Goal: Task Accomplishment & Management: Manage account settings

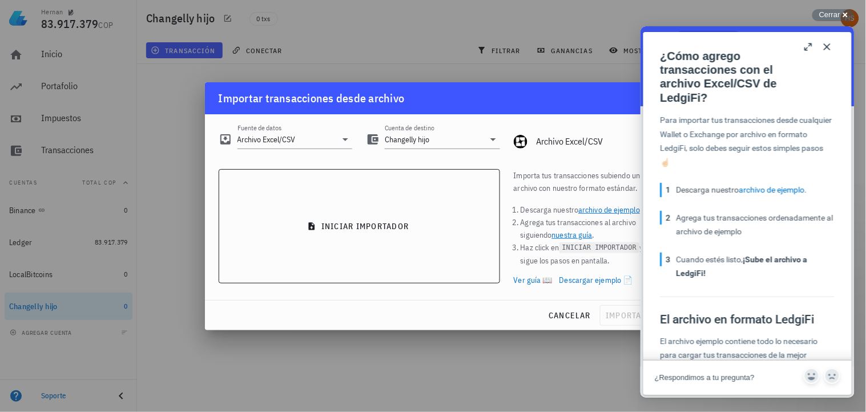
scroll to position [380, 0]
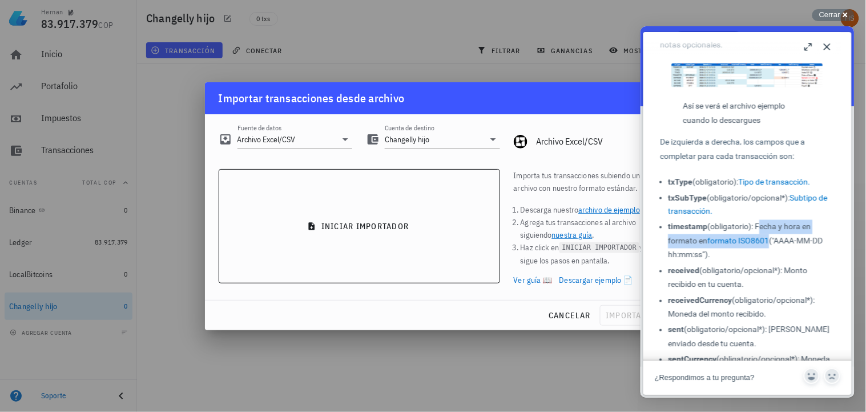
click at [827, 47] on button "Close" at bounding box center [827, 46] width 18 height 18
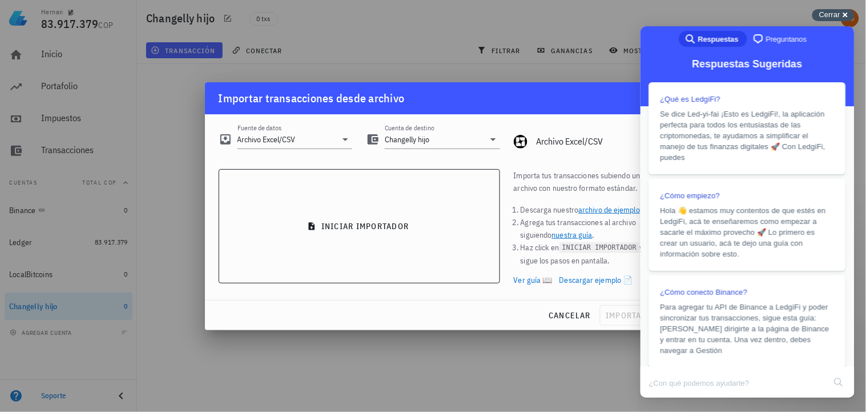
click at [835, 13] on span "Cerrar" at bounding box center [829, 14] width 21 height 9
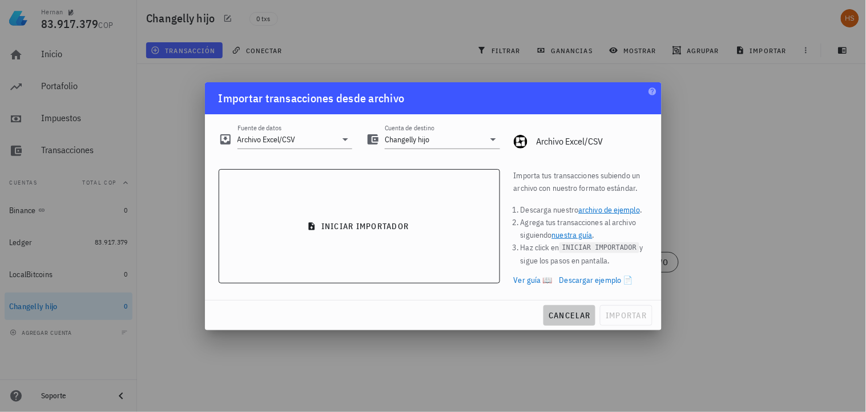
click at [575, 313] on span "cancelar" at bounding box center [569, 315] width 43 height 10
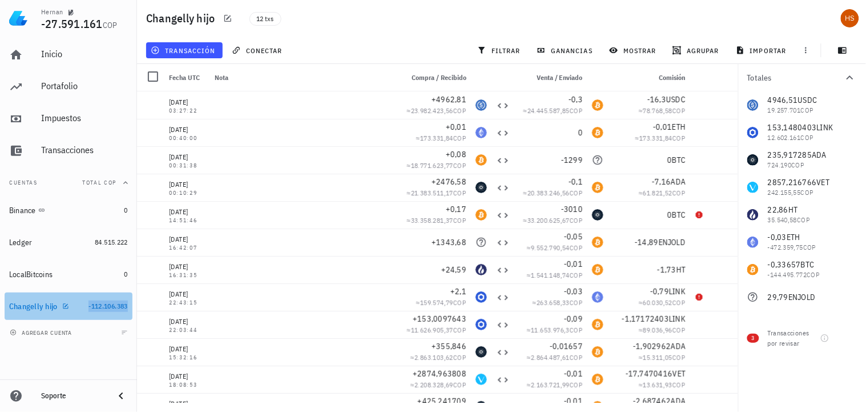
click at [109, 304] on span "-112.106.383" at bounding box center [107, 305] width 39 height 9
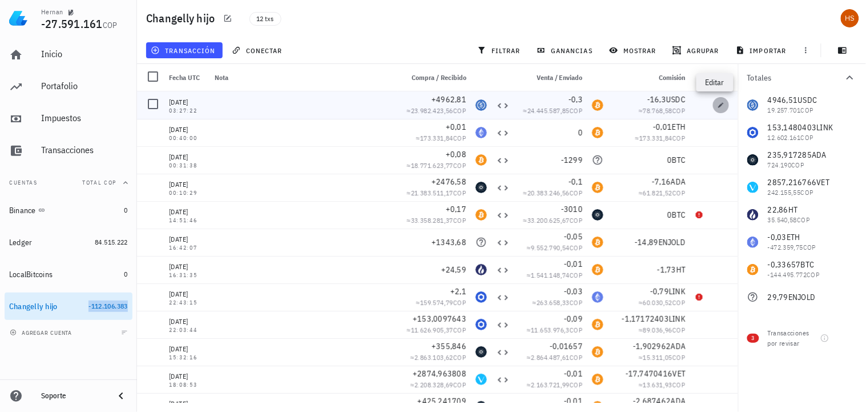
click at [718, 103] on icon "button" at bounding box center [721, 105] width 7 height 7
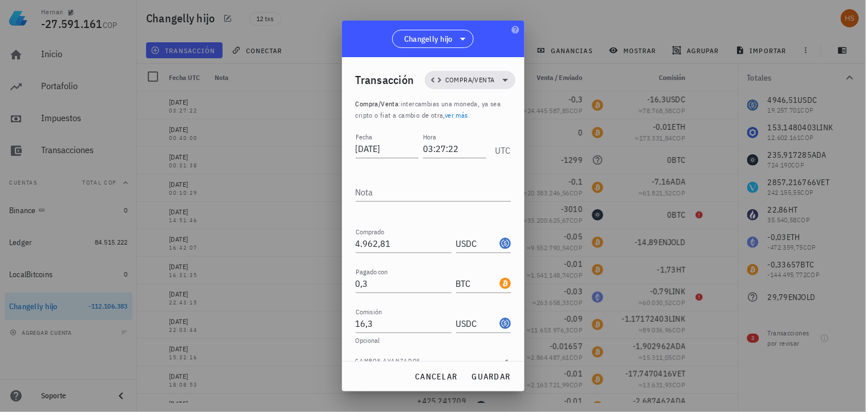
click at [486, 47] on div "Changelly hijo" at bounding box center [433, 39] width 183 height 37
click at [446, 376] on span "cancelar" at bounding box center [435, 376] width 43 height 10
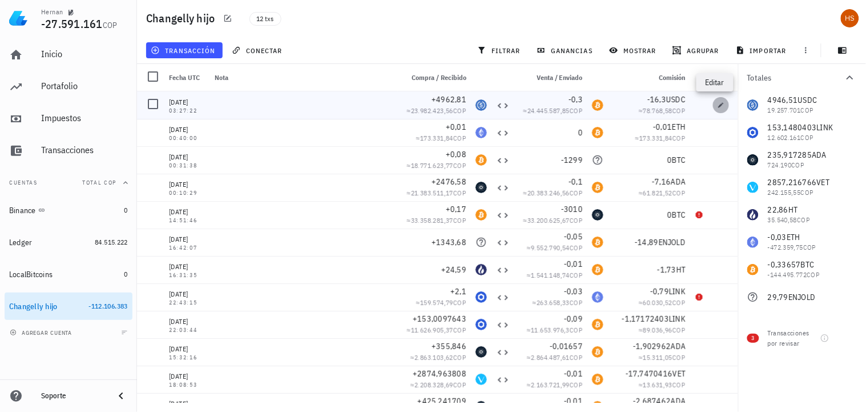
click at [718, 107] on icon "button" at bounding box center [721, 105] width 7 height 7
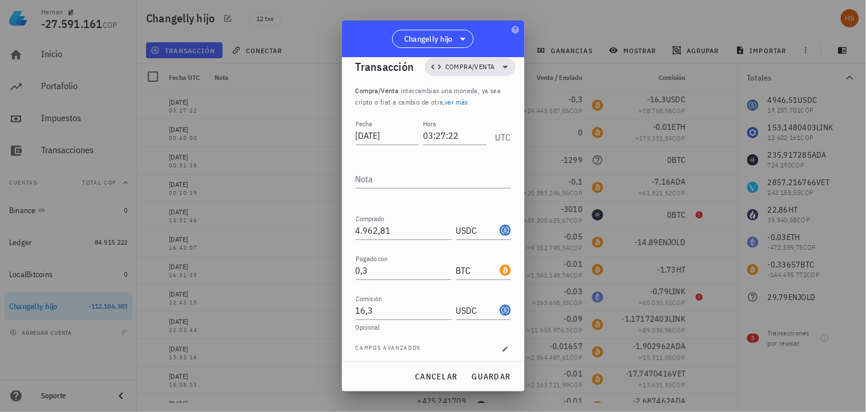
scroll to position [18, 0]
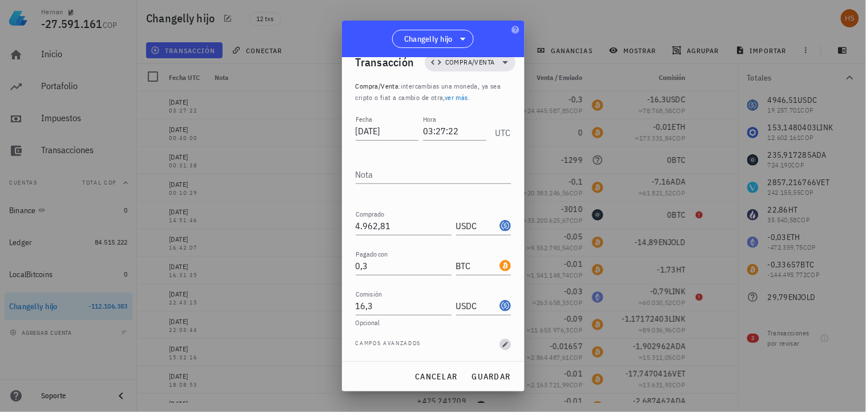
click at [502, 341] on icon "button" at bounding box center [505, 344] width 7 height 7
click at [502, 346] on icon "button" at bounding box center [504, 344] width 5 height 5
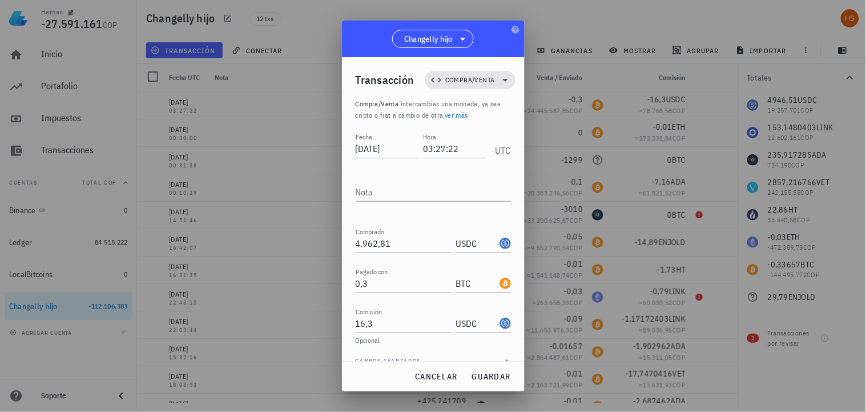
click at [487, 29] on div "Changelly hijo" at bounding box center [433, 39] width 183 height 37
click at [447, 373] on span "cancelar" at bounding box center [435, 376] width 43 height 10
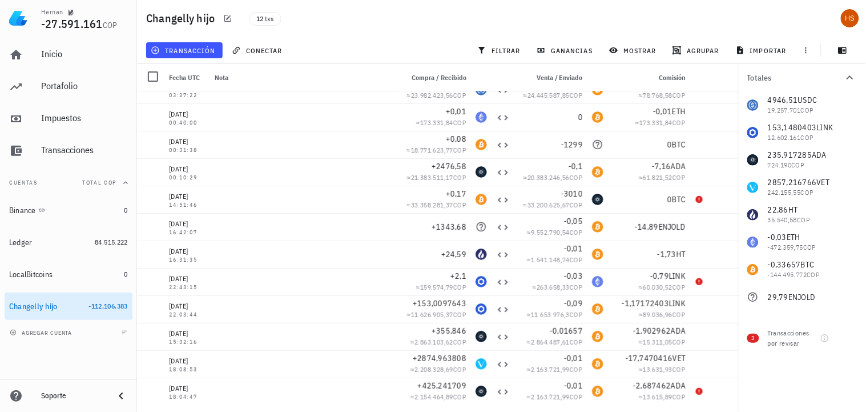
scroll to position [17, 0]
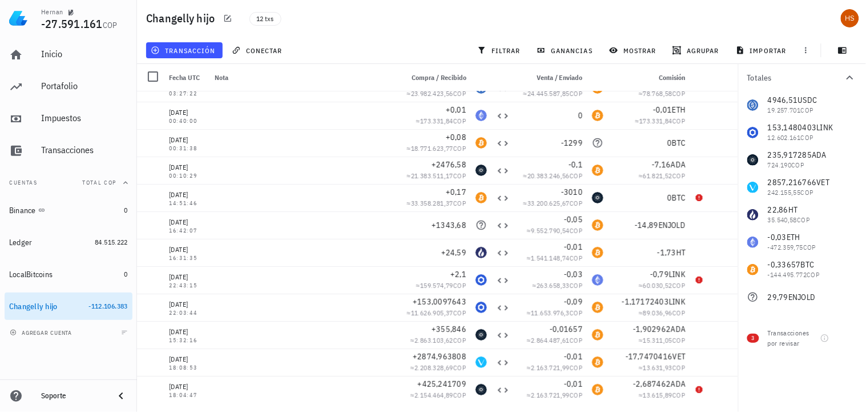
click at [779, 187] on div "4946,51 USDC 19.257.701 COP 153,1480403 LINK 12.602.161 COP 235,917285 ADA 724.…" at bounding box center [802, 200] width 128 height 219
click at [718, 252] on icon "button" at bounding box center [721, 252] width 7 height 7
type input "[DATE]"
type input "16:31:35"
type input "24,59"
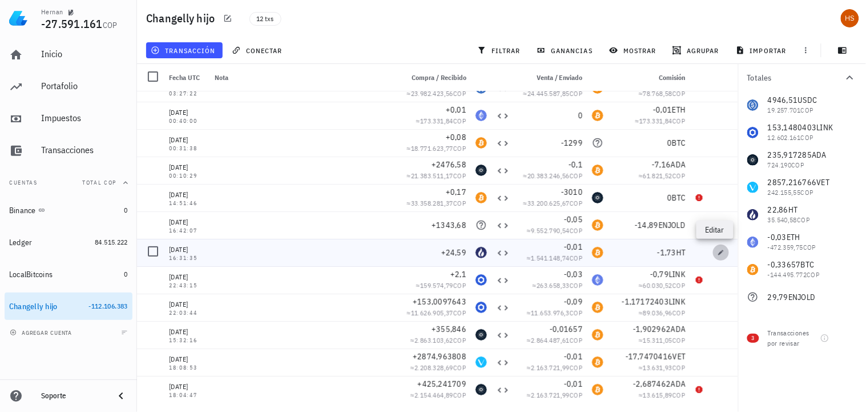
type input "HT"
type input "0,01"
type input "1,73"
type input "HT"
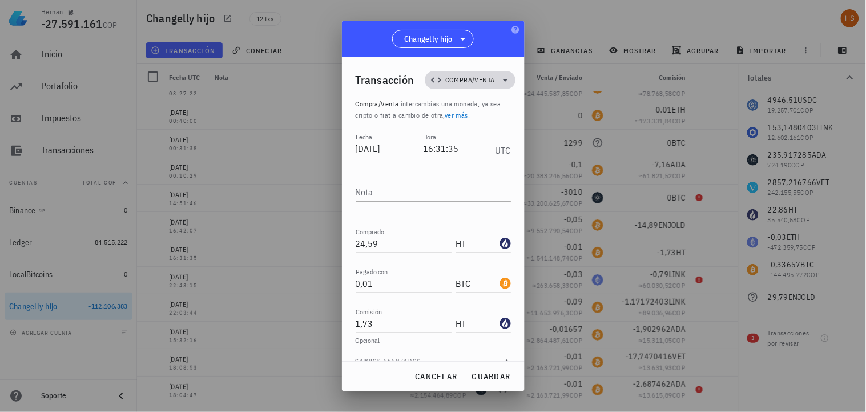
click at [502, 81] on icon at bounding box center [505, 80] width 6 height 3
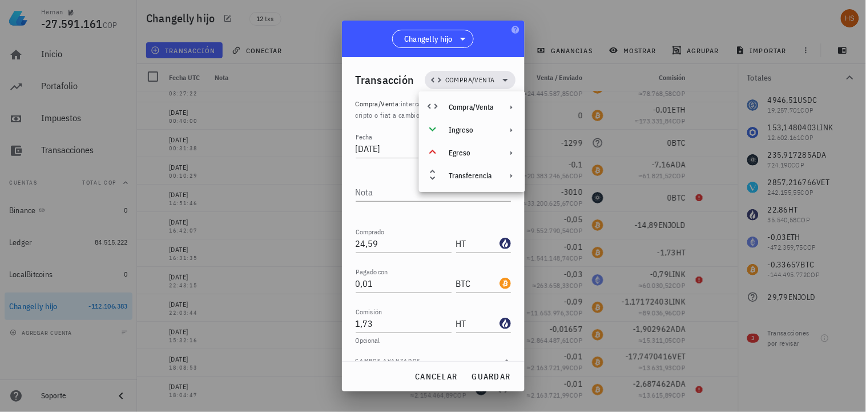
click at [716, 123] on div at bounding box center [433, 206] width 866 height 412
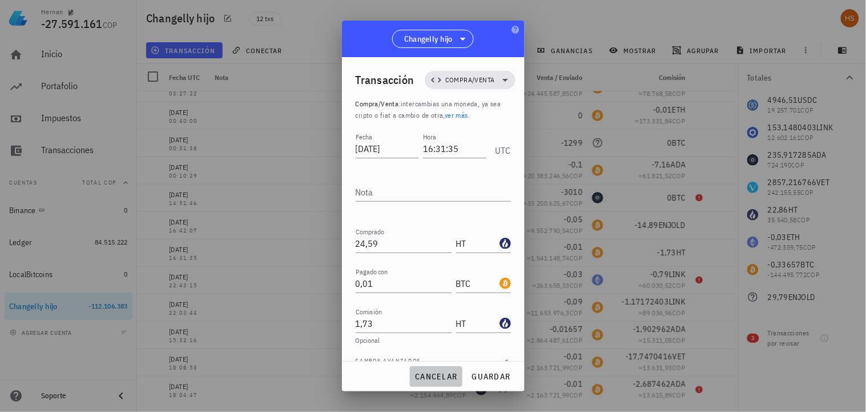
click at [434, 372] on span "cancelar" at bounding box center [435, 376] width 43 height 10
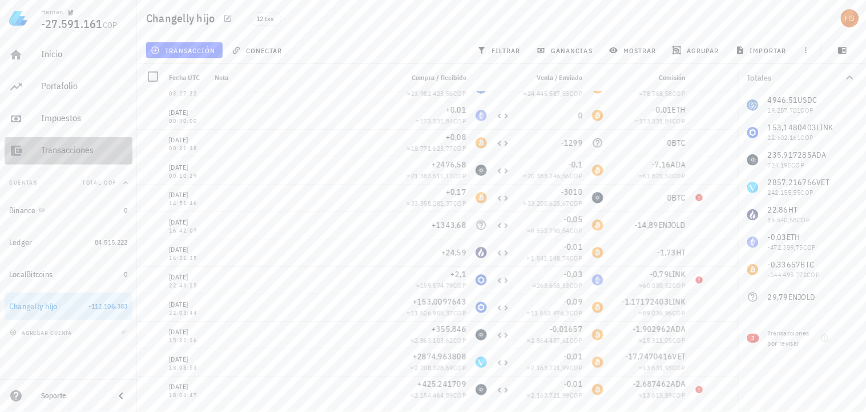
click at [70, 146] on div "Transacciones" at bounding box center [84, 149] width 87 height 11
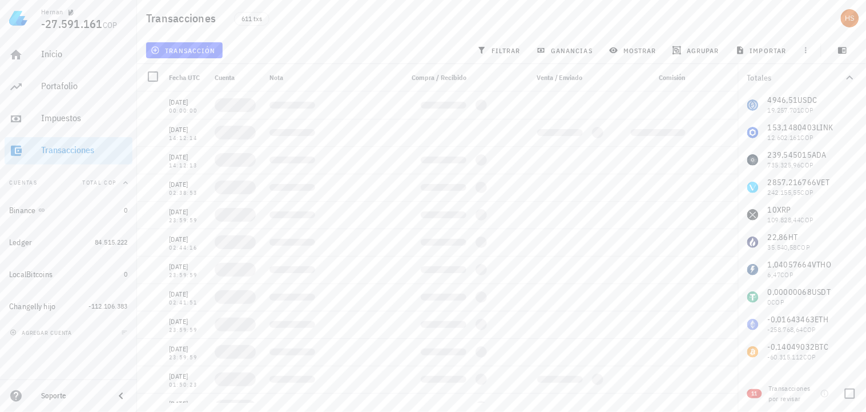
click at [755, 392] on span "11" at bounding box center [755, 393] width 6 height 9
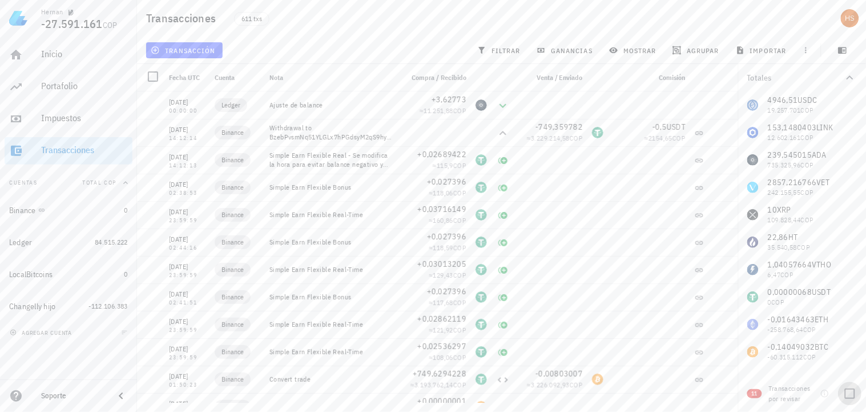
click at [854, 396] on div at bounding box center [849, 393] width 19 height 19
checkbox input "true"
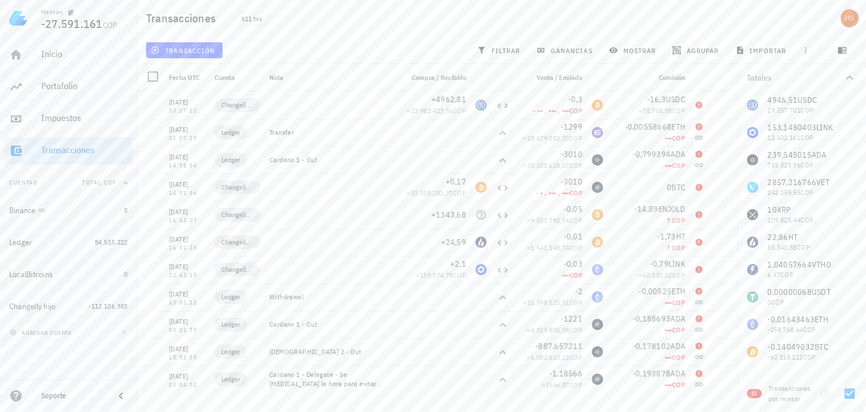
click at [782, 186] on div "4946,51 USDC 19.257.701 COP 153,1480403 LINK 12.602.161 COP 239,545015 ADA 735.…" at bounding box center [802, 241] width 128 height 301
click at [758, 187] on div "4946,51 USDC 19.257.701 COP 153,1480403 LINK 12.602.161 COP 239,545015 ADA 735.…" at bounding box center [802, 241] width 128 height 301
click at [501, 51] on span "filtrar" at bounding box center [500, 50] width 41 height 9
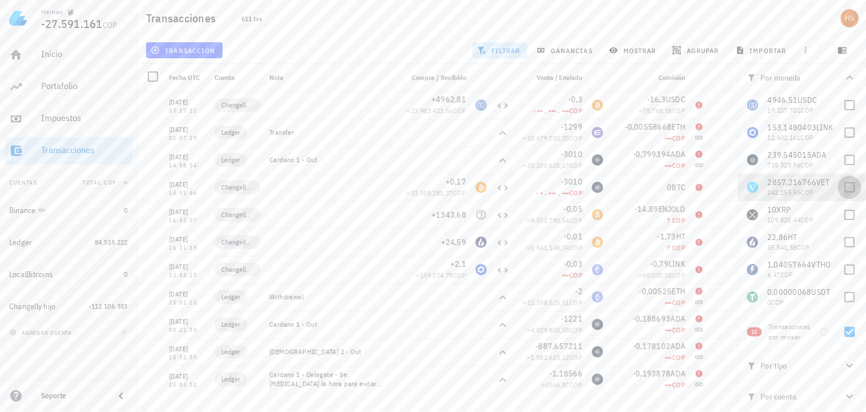
click at [843, 186] on div at bounding box center [849, 187] width 19 height 19
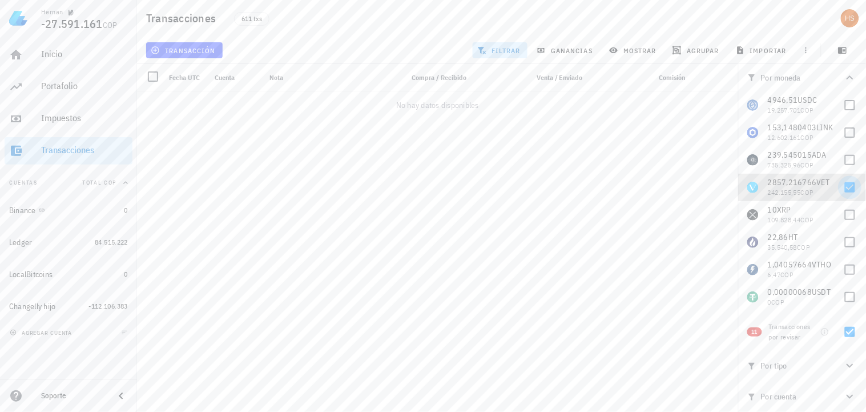
click at [844, 190] on div at bounding box center [849, 187] width 19 height 19
checkbox input "false"
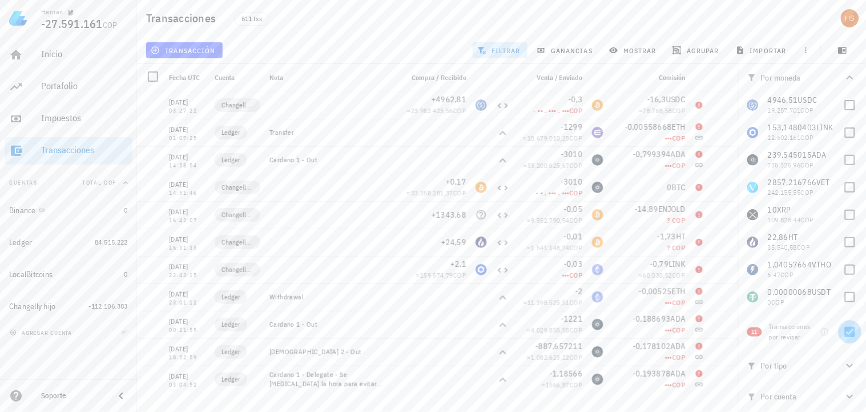
click at [849, 333] on div at bounding box center [849, 331] width 19 height 19
checkbox input "false"
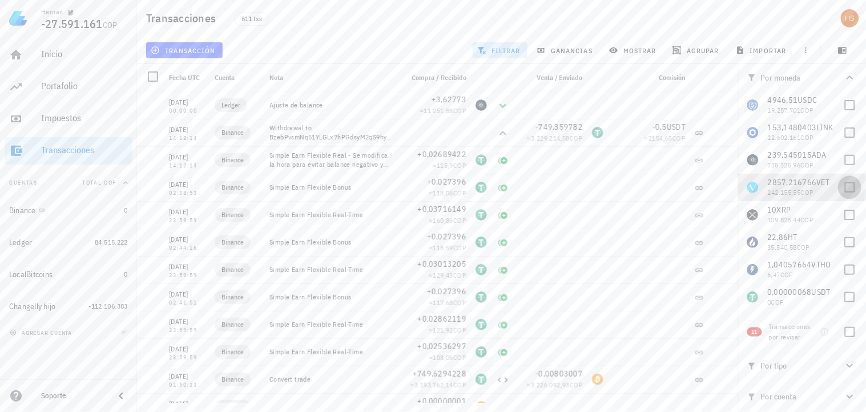
click at [842, 186] on div at bounding box center [849, 187] width 19 height 19
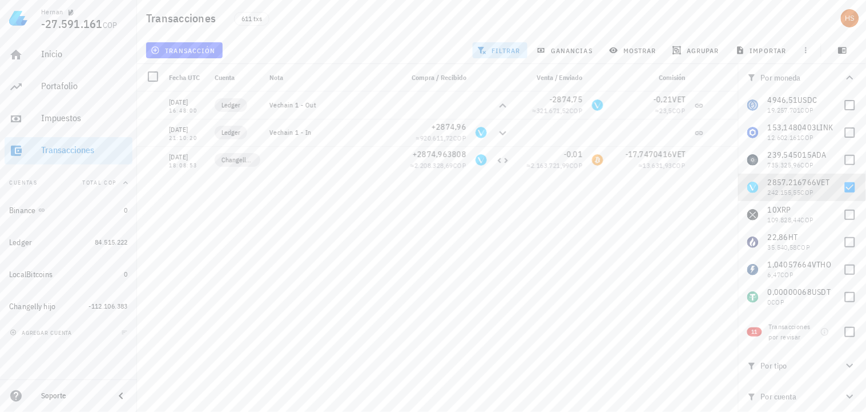
click at [850, 78] on icon "button" at bounding box center [850, 78] width 14 height 14
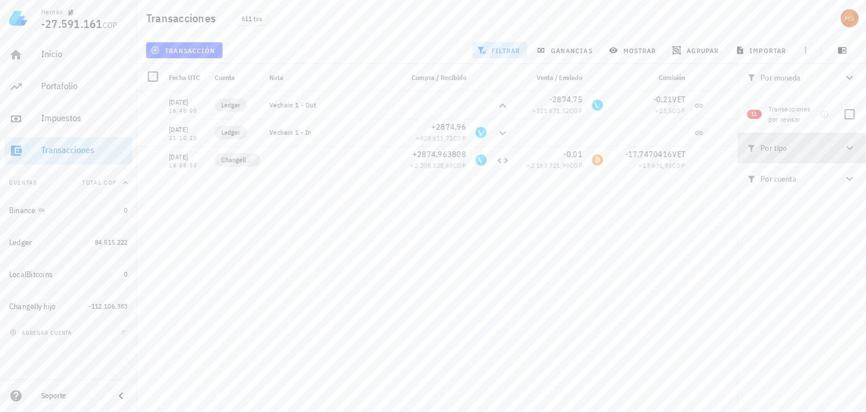
click at [853, 150] on icon "button" at bounding box center [850, 148] width 14 height 14
click at [448, 231] on div "[DATE] 00:00:00 Ledger Ajuste de balance +3,62773 ≈ 11.251,88 COP [DATE] 14:12:…" at bounding box center [437, 246] width 601 height 311
click at [849, 77] on icon "button" at bounding box center [850, 78] width 7 height 4
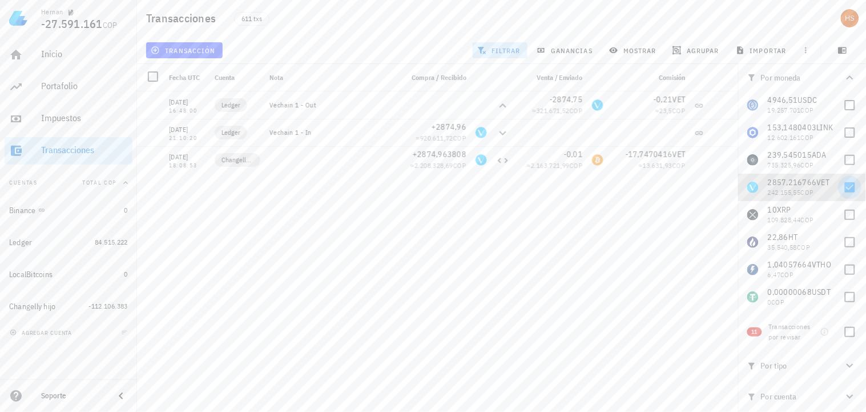
click at [843, 185] on div at bounding box center [849, 187] width 19 height 19
checkbox input "false"
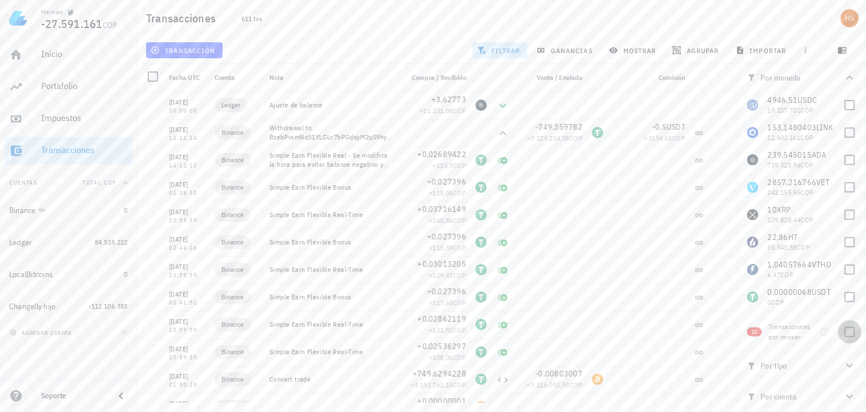
click at [848, 331] on div at bounding box center [849, 331] width 19 height 19
checkbox input "true"
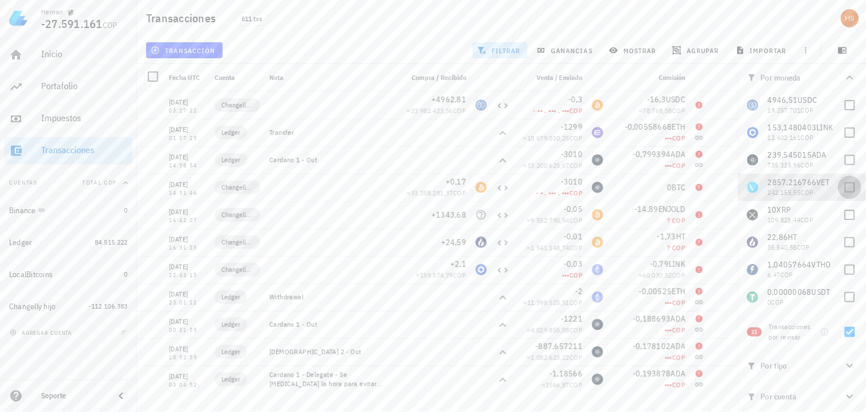
click at [846, 183] on div at bounding box center [849, 187] width 19 height 19
checkbox input "true"
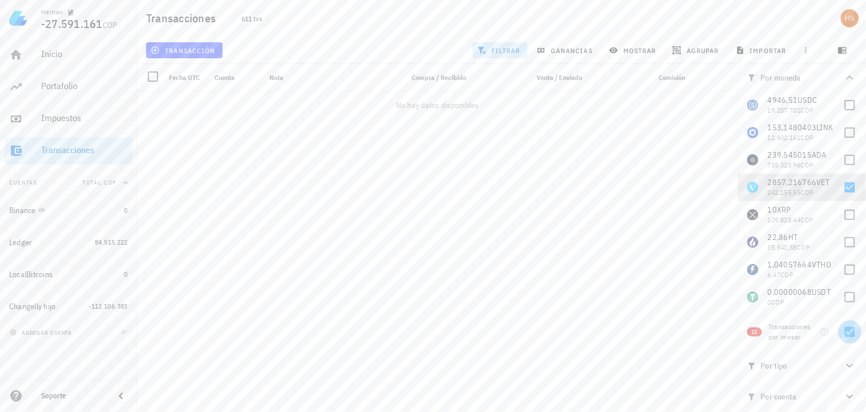
click at [852, 333] on div at bounding box center [849, 331] width 19 height 19
checkbox input "false"
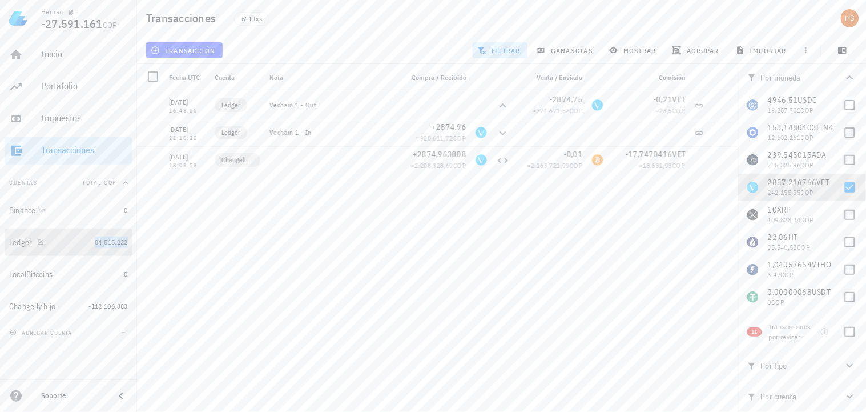
click at [116, 244] on span "84.515.222" at bounding box center [111, 242] width 33 height 9
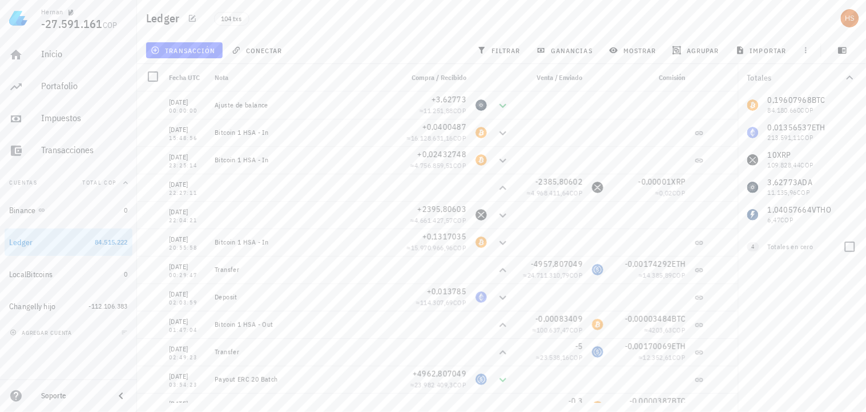
click at [766, 248] on div "4 Totales en cero" at bounding box center [802, 244] width 128 height 32
click at [63, 308] on icon "button" at bounding box center [63, 305] width 5 height 5
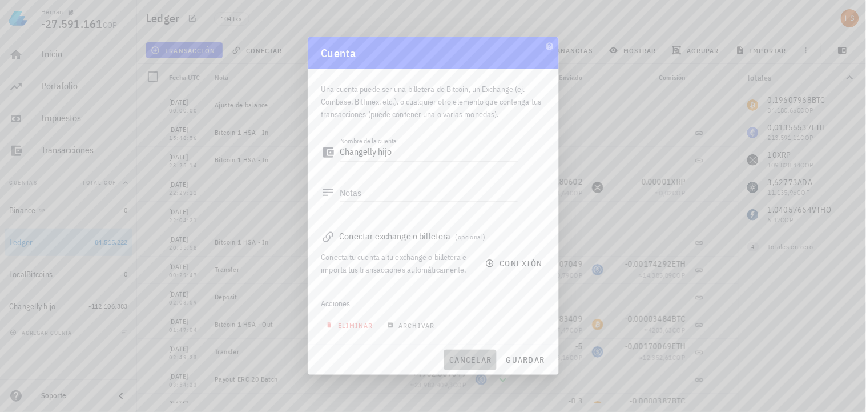
click at [463, 358] on span "cancelar" at bounding box center [470, 360] width 43 height 10
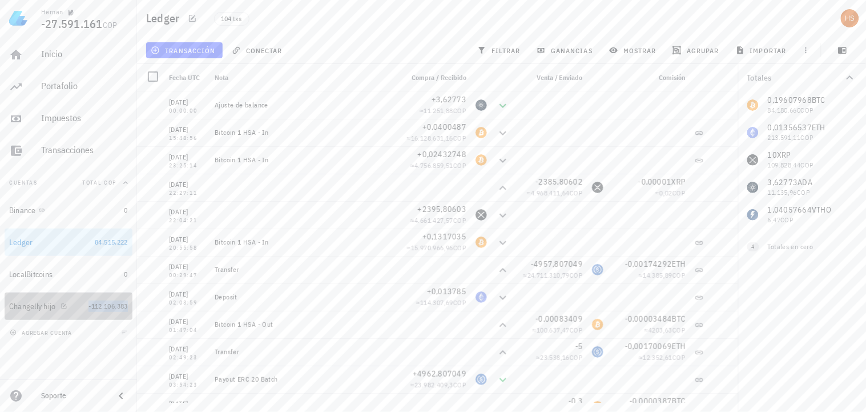
click at [95, 301] on span "-112.106.383" at bounding box center [107, 305] width 39 height 9
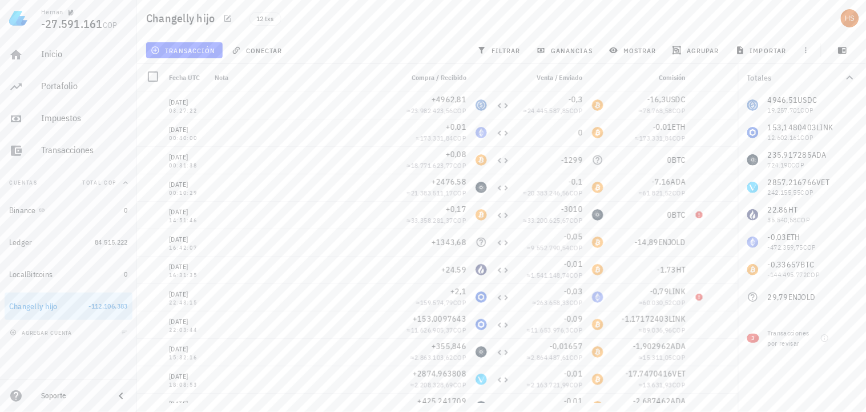
click at [780, 183] on div "4946,51 USDC 19.257.701 COP 153,1480403 LINK 12.602.161 COP 235,917285 ADA 724.…" at bounding box center [802, 200] width 128 height 219
click at [752, 188] on div "4946,51 USDC 19.257.701 COP 153,1480403 LINK 12.602.161 COP 235,917285 ADA 724.…" at bounding box center [802, 200] width 128 height 219
click at [850, 78] on icon "button" at bounding box center [850, 78] width 14 height 14
click at [847, 77] on icon "button" at bounding box center [850, 78] width 14 height 14
click at [512, 47] on span "filtrar" at bounding box center [500, 50] width 41 height 9
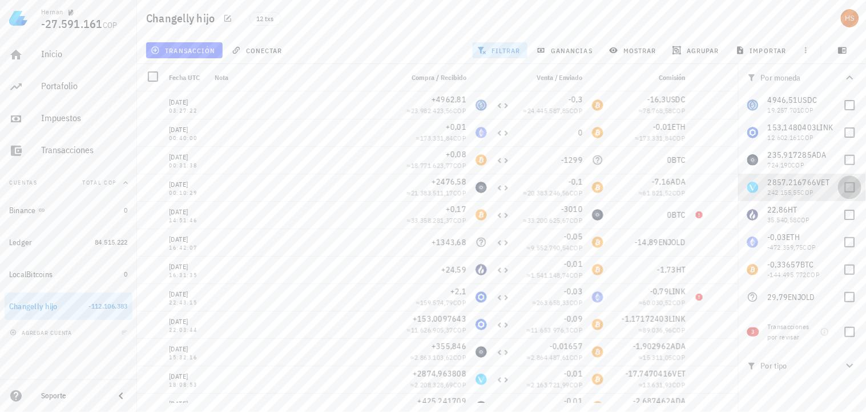
click at [846, 184] on div at bounding box center [849, 187] width 19 height 19
checkbox input "true"
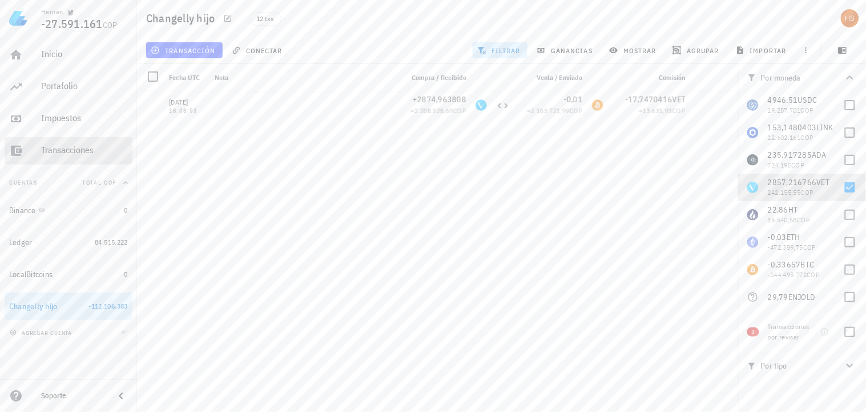
click at [76, 144] on div "Transacciones" at bounding box center [84, 149] width 87 height 11
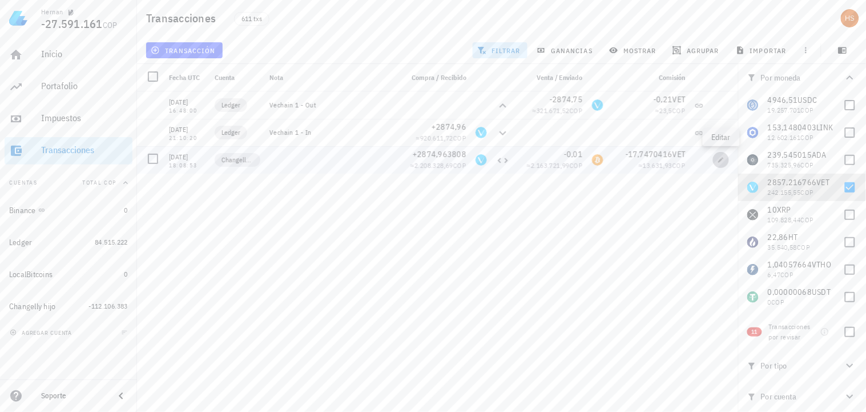
click at [722, 158] on icon "button" at bounding box center [721, 159] width 7 height 7
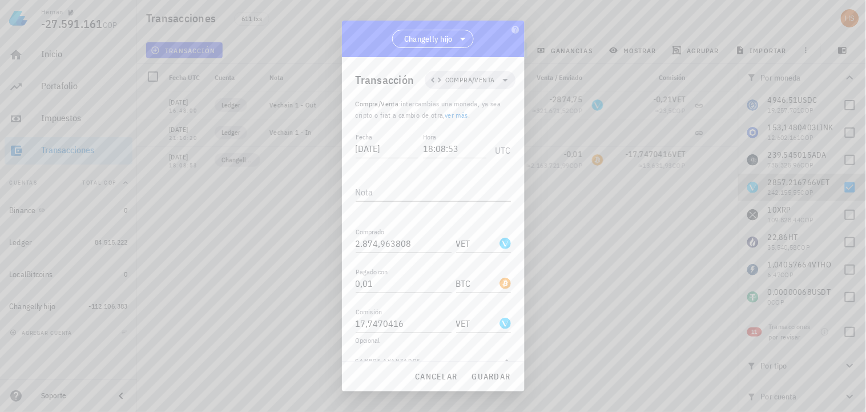
click at [461, 115] on link "ver más" at bounding box center [456, 115] width 23 height 9
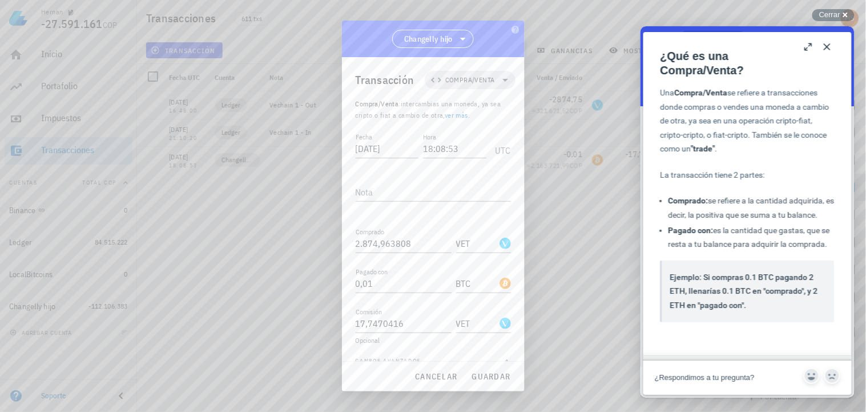
click at [828, 49] on button "Close" at bounding box center [827, 46] width 18 height 18
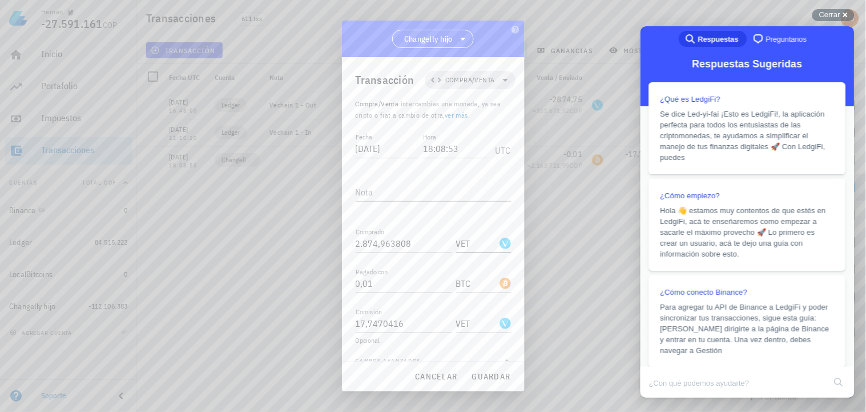
scroll to position [18, 0]
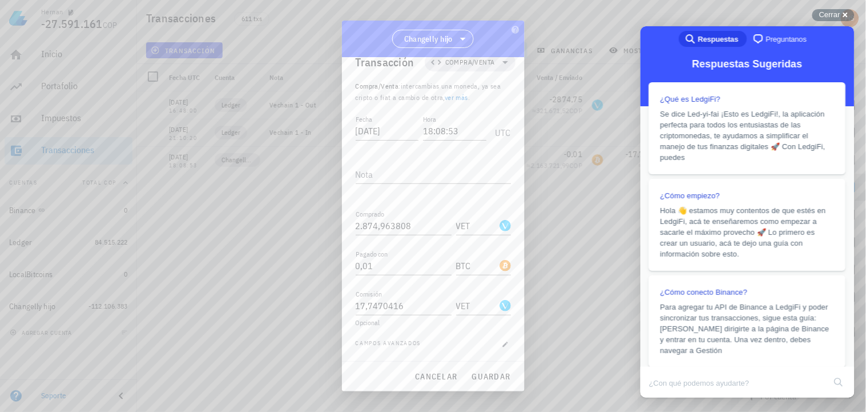
click at [384, 340] on span "Campos avanzados" at bounding box center [389, 344] width 66 height 11
click at [502, 343] on icon "button" at bounding box center [505, 344] width 7 height 7
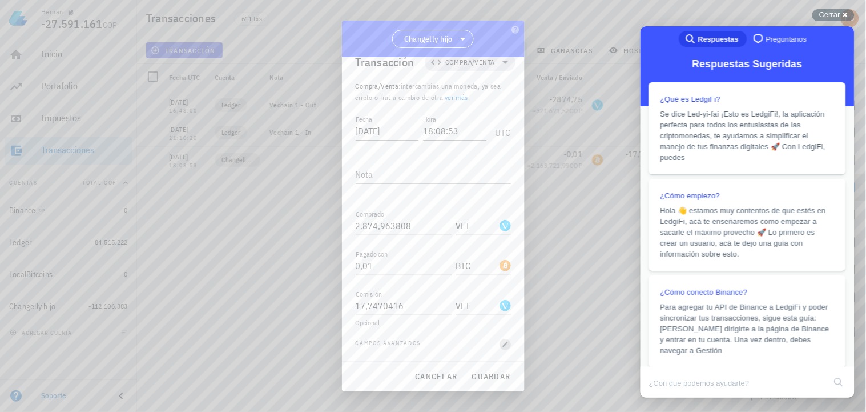
click at [502, 343] on icon "button" at bounding box center [505, 344] width 7 height 7
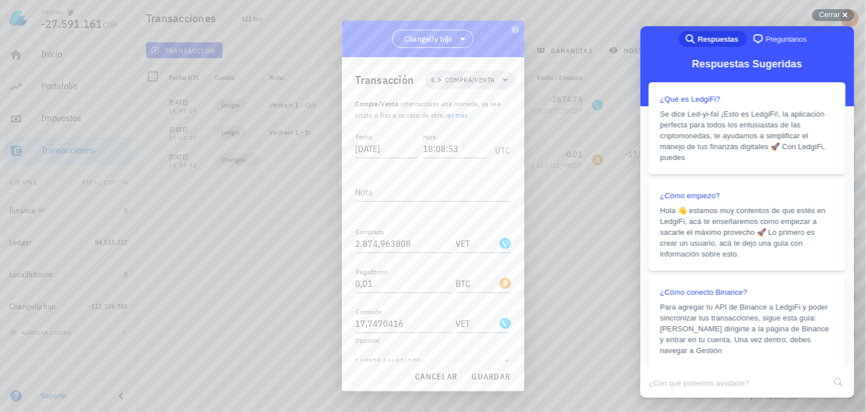
click at [452, 114] on link "ver más" at bounding box center [456, 115] width 23 height 9
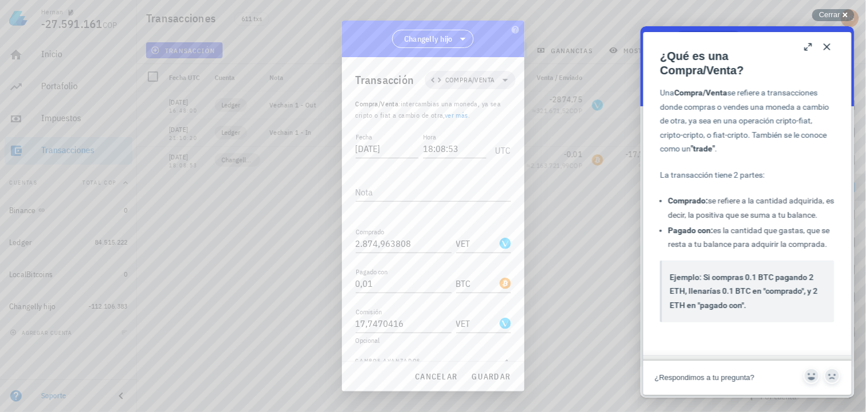
click at [830, 47] on button "Close" at bounding box center [827, 46] width 18 height 18
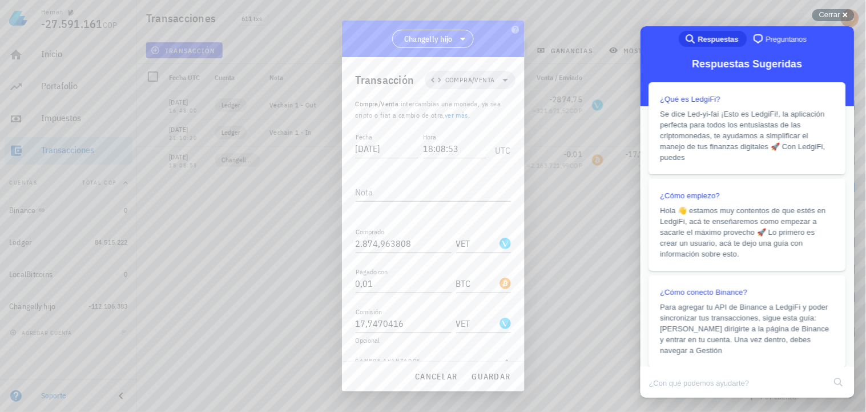
click at [614, 238] on div at bounding box center [433, 206] width 866 height 412
click at [448, 375] on span "cancelar" at bounding box center [435, 376] width 43 height 10
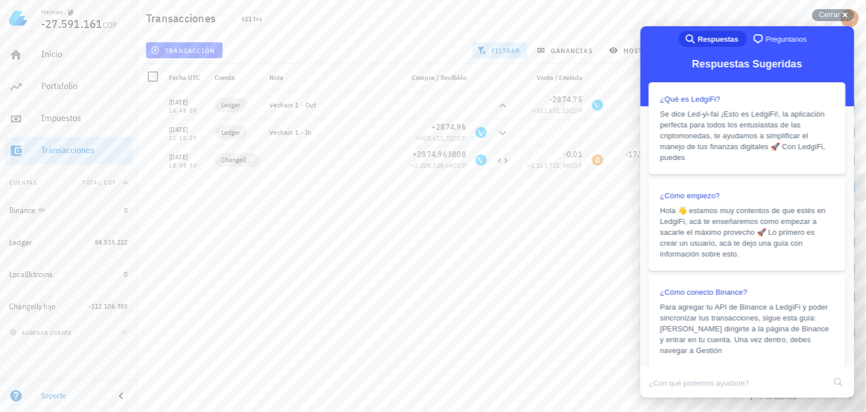
click at [552, 328] on div "[DATE] 16:48:00 Ledger Vechain 1 - Out -2874,75 ≈ 321.671,52 COP -0,21 VET ≈ 23…" at bounding box center [437, 246] width 601 height 311
click at [828, 15] on span "Cerrar" at bounding box center [829, 14] width 21 height 9
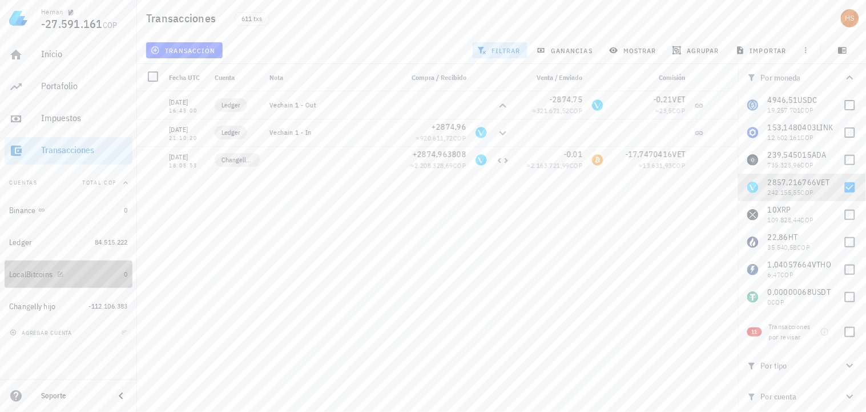
click at [30, 270] on div "LocalBitcoins" at bounding box center [30, 274] width 43 height 10
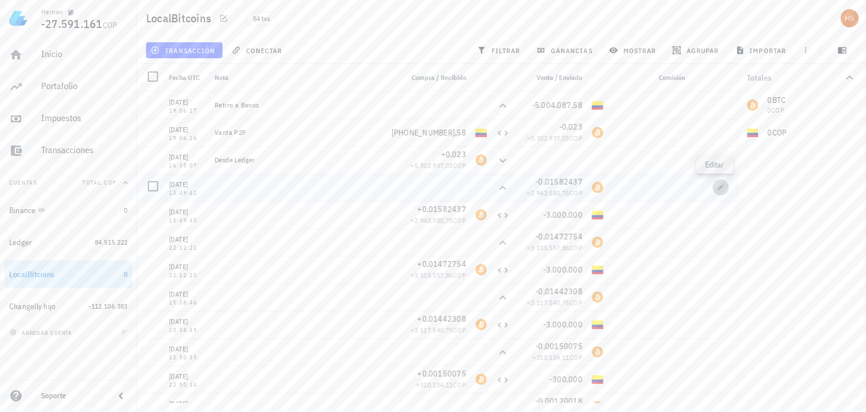
click at [718, 190] on icon "button" at bounding box center [721, 187] width 7 height 7
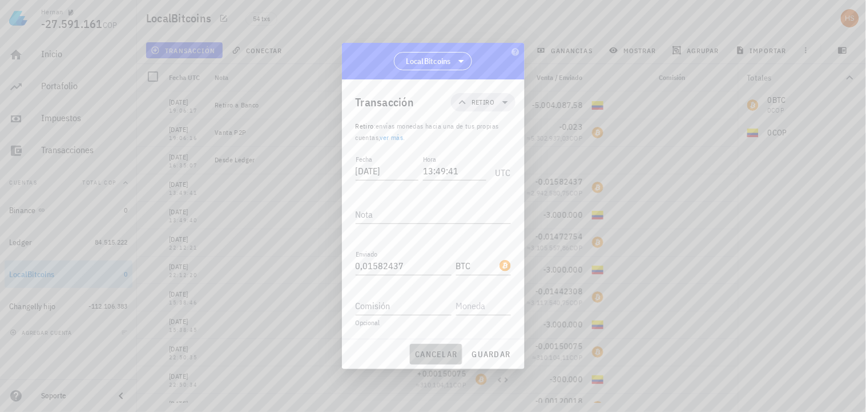
click at [438, 345] on button "cancelar" at bounding box center [436, 354] width 52 height 21
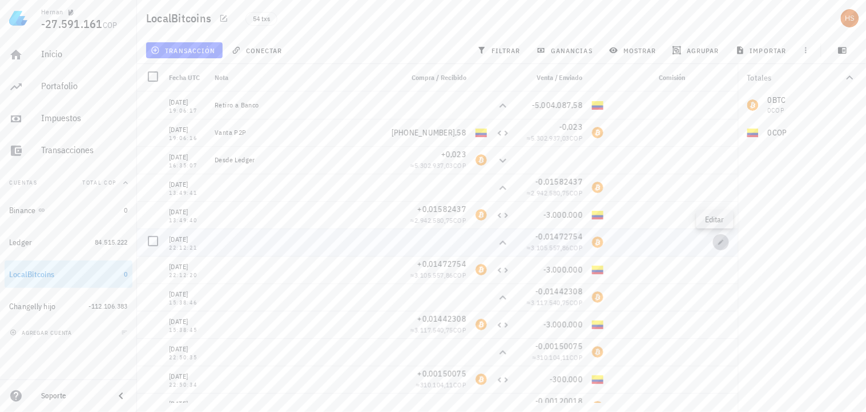
click at [718, 240] on icon "button" at bounding box center [721, 242] width 7 height 7
type input "[DATE]"
type input "22:12:21"
type input "0,01472754"
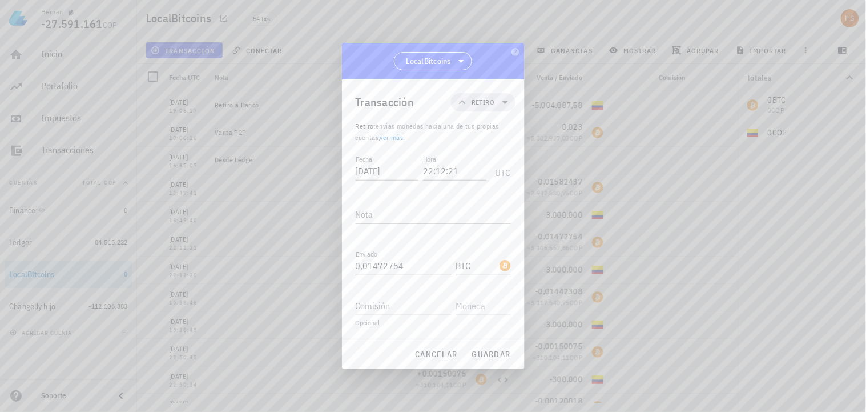
click at [468, 9] on div at bounding box center [433, 206] width 866 height 412
click at [425, 353] on span "cancelar" at bounding box center [435, 354] width 43 height 10
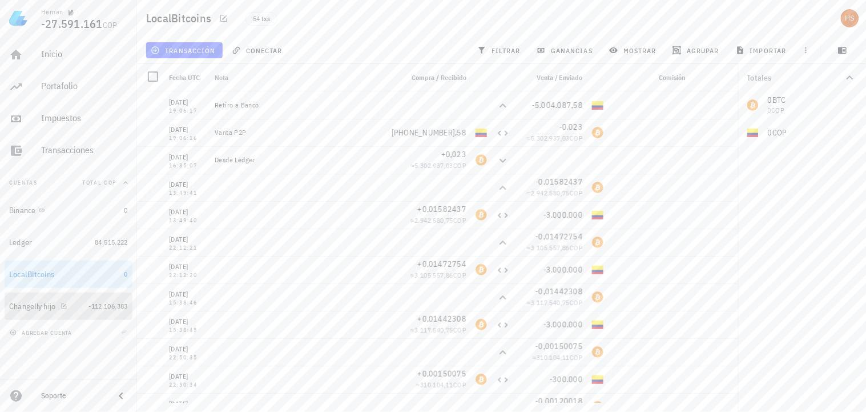
click at [43, 308] on div "Changelly hijo" at bounding box center [32, 306] width 47 height 10
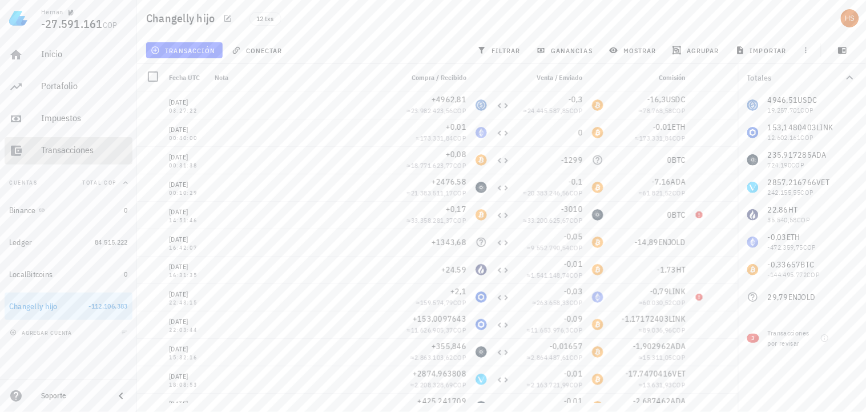
click at [84, 151] on div "Transacciones" at bounding box center [84, 149] width 87 height 11
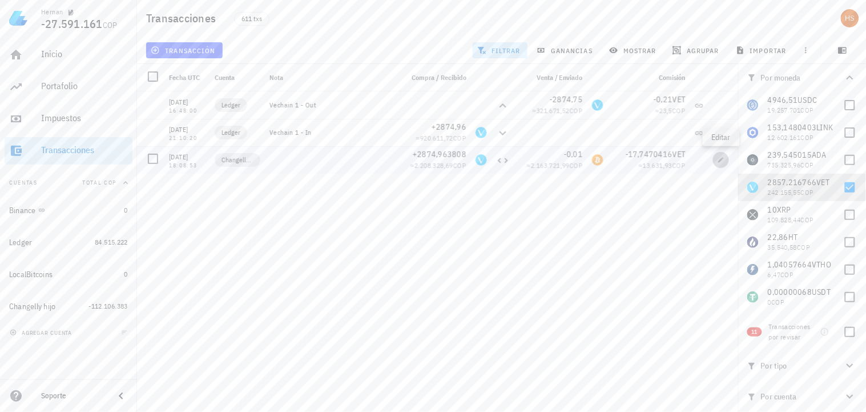
click at [724, 162] on icon "button" at bounding box center [721, 159] width 7 height 7
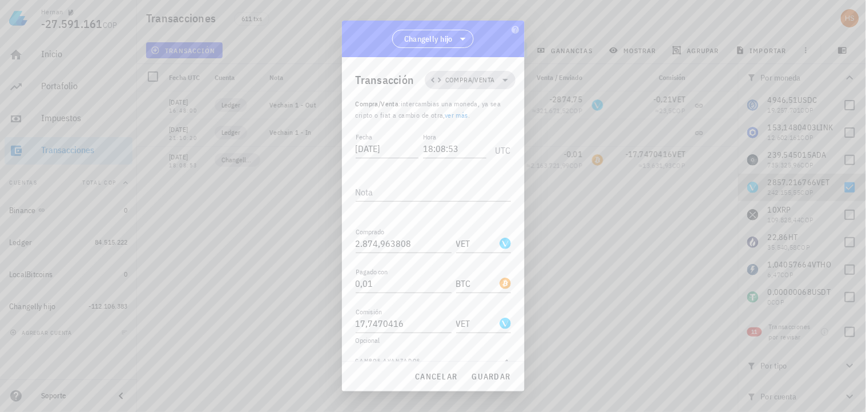
click at [498, 81] on icon at bounding box center [505, 80] width 14 height 14
click at [478, 156] on div "Egreso" at bounding box center [471, 152] width 45 height 9
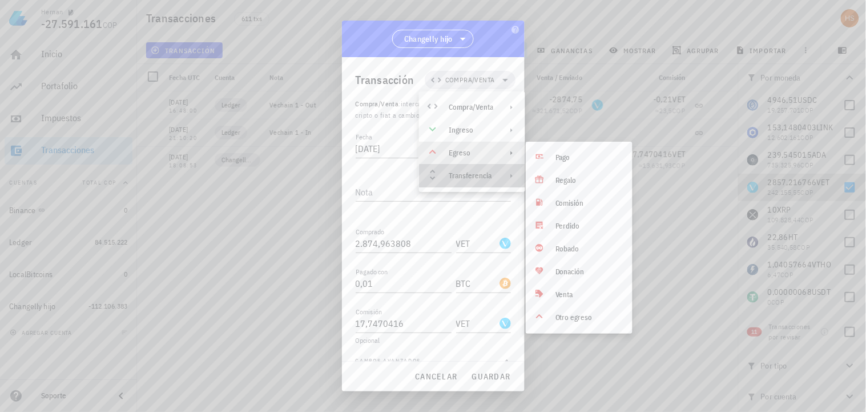
click at [507, 178] on icon at bounding box center [511, 175] width 9 height 9
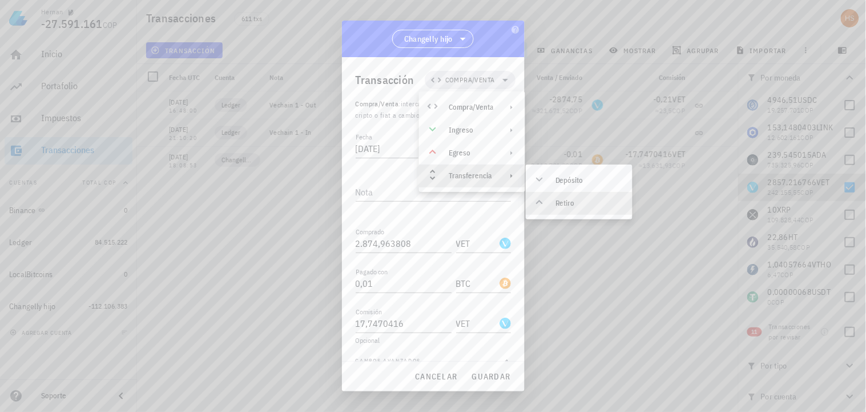
click at [573, 206] on div "Retiro" at bounding box center [590, 203] width 68 height 9
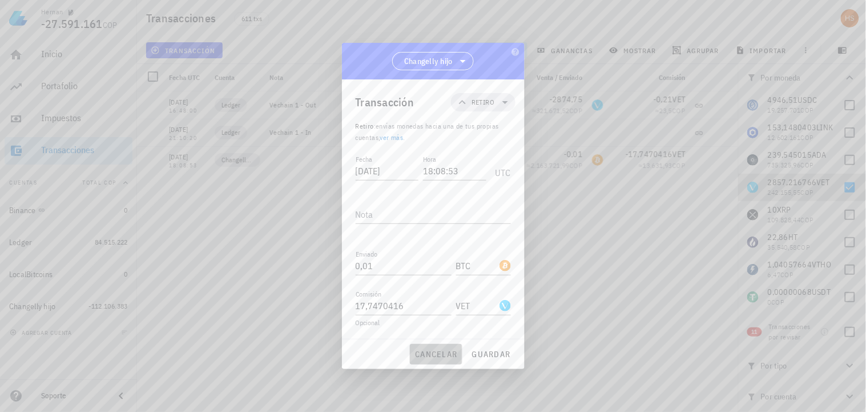
click at [421, 356] on span "cancelar" at bounding box center [435, 354] width 43 height 10
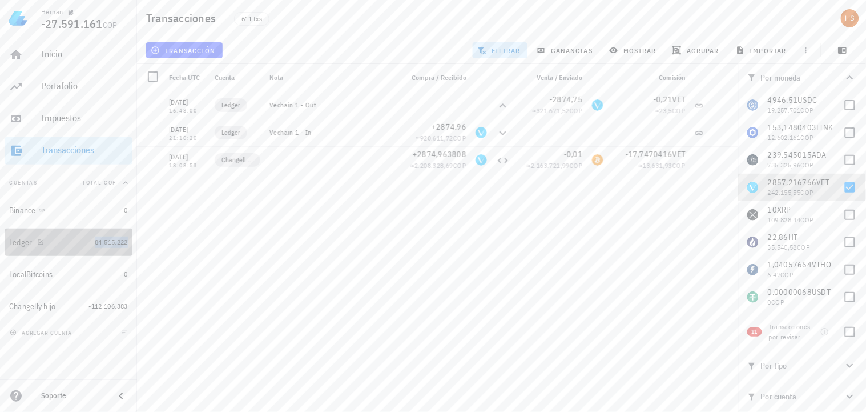
click at [99, 240] on span "84.515.222" at bounding box center [111, 242] width 33 height 9
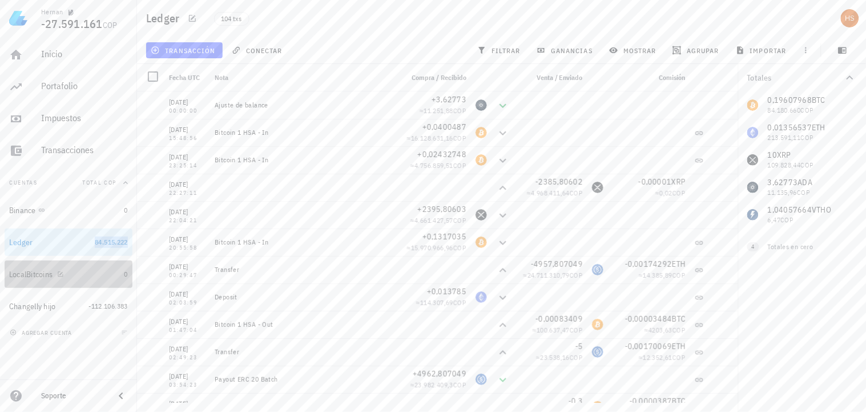
click at [40, 269] on div "LocalBitcoins" at bounding box center [30, 274] width 43 height 10
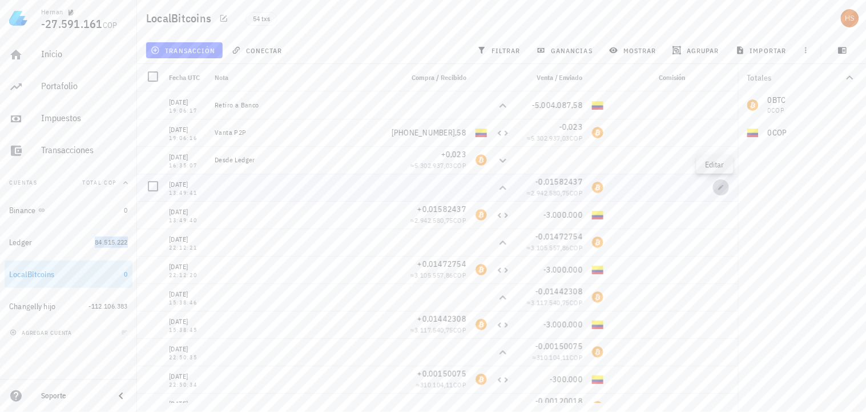
click at [719, 189] on icon "button" at bounding box center [721, 186] width 5 height 5
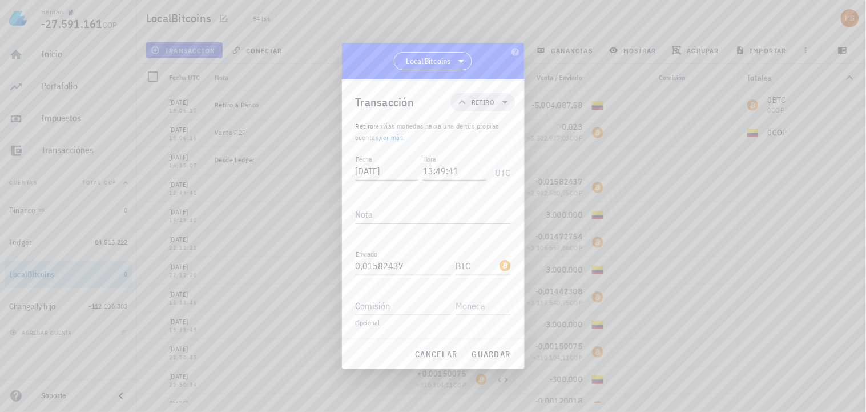
click at [401, 137] on link "ver más" at bounding box center [391, 137] width 23 height 9
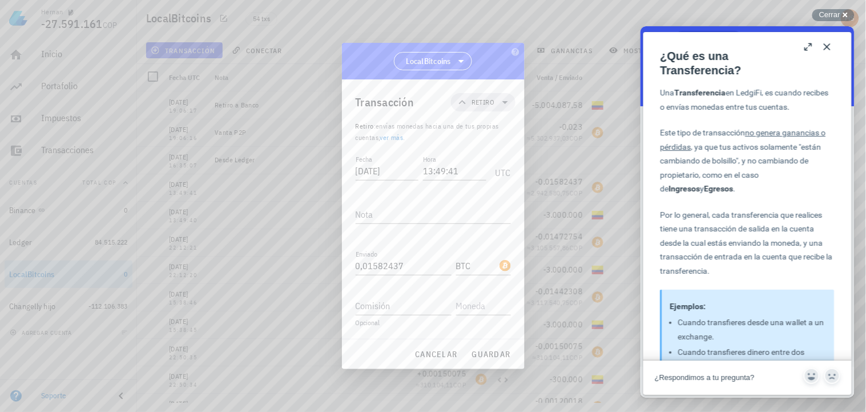
click at [725, 376] on span "¿Respondimos a tu pregunta?" at bounding box center [704, 376] width 100 height 9
click at [828, 47] on button "Close" at bounding box center [827, 46] width 18 height 18
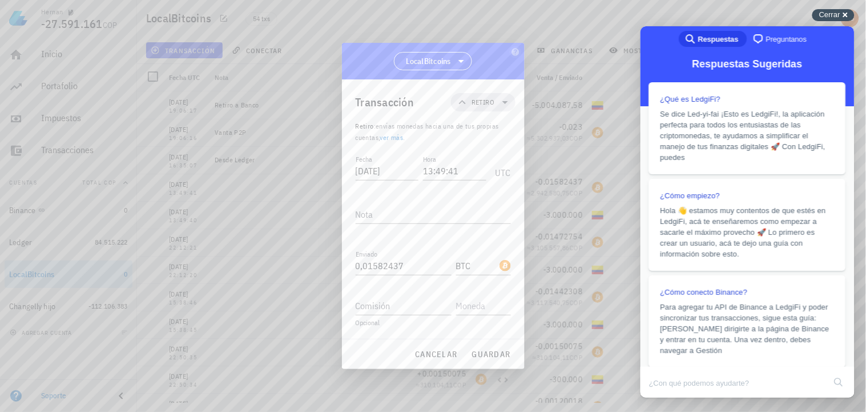
click at [842, 15] on div "Cerrar cross-small" at bounding box center [833, 15] width 42 height 12
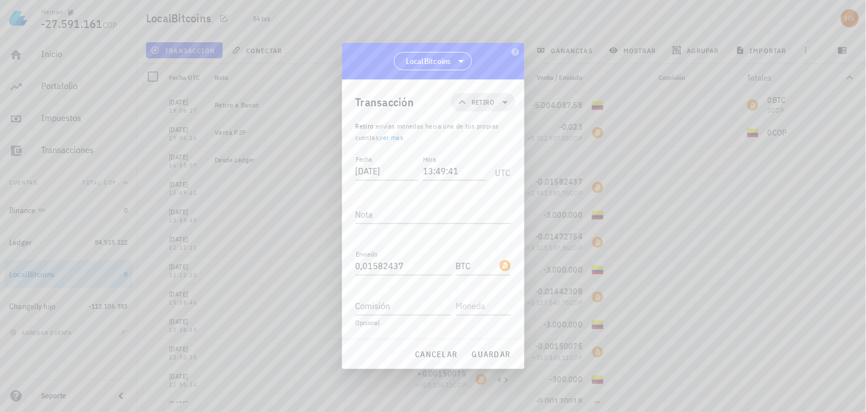
click at [481, 55] on div "LocalBitcoins" at bounding box center [433, 61] width 183 height 37
click at [441, 355] on span "cancelar" at bounding box center [435, 354] width 43 height 10
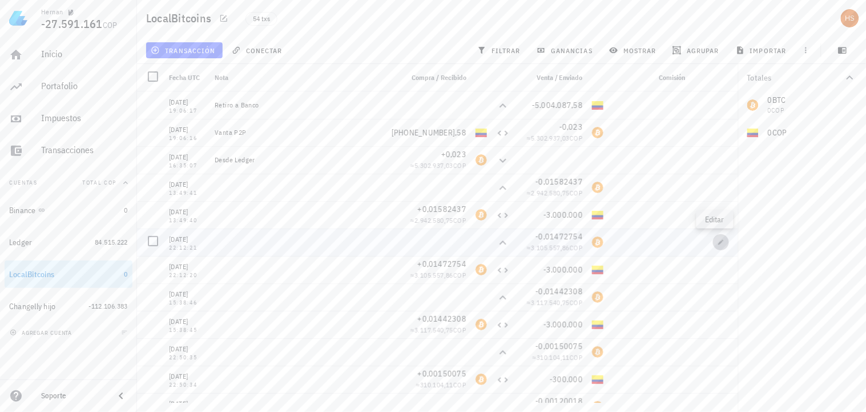
click at [718, 240] on icon "button" at bounding box center [721, 242] width 7 height 7
type input "[DATE]"
type input "22:12:21"
type input "0,01472754"
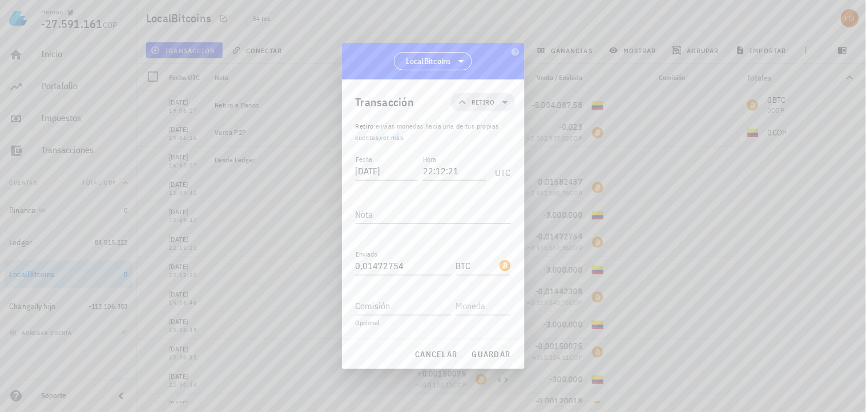
click at [482, 7] on div at bounding box center [433, 206] width 866 height 412
click at [449, 350] on span "cancelar" at bounding box center [435, 354] width 43 height 10
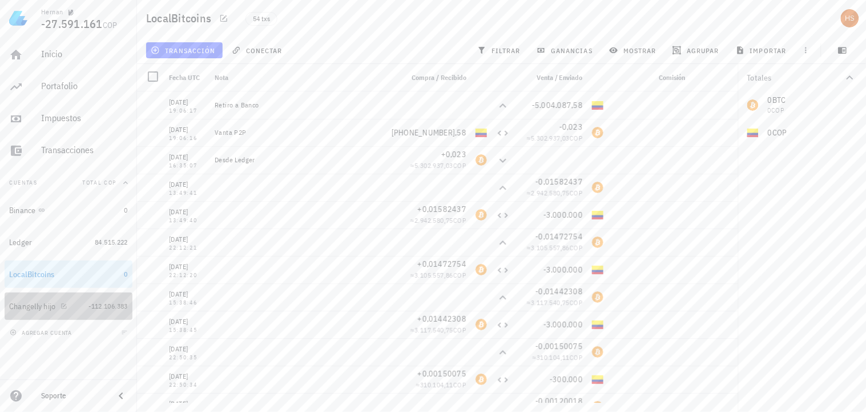
click at [106, 311] on div "-112.106.383" at bounding box center [107, 305] width 39 height 11
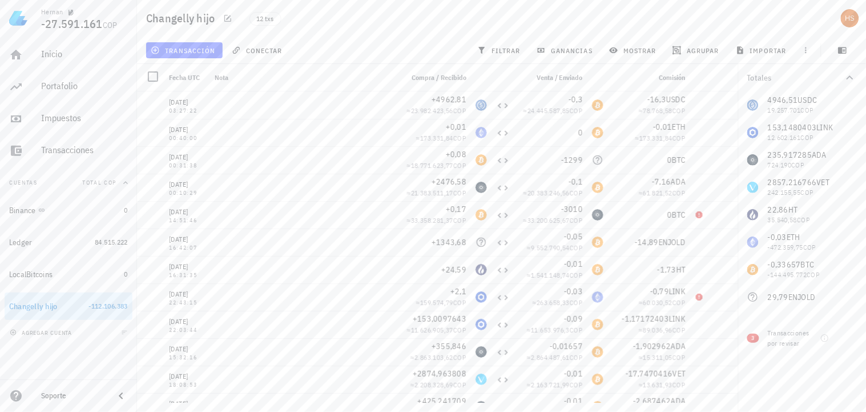
click at [849, 73] on icon "button" at bounding box center [850, 78] width 14 height 14
click at [511, 48] on span "filtrar" at bounding box center [500, 50] width 41 height 9
click at [843, 186] on div at bounding box center [849, 187] width 19 height 19
checkbox input "true"
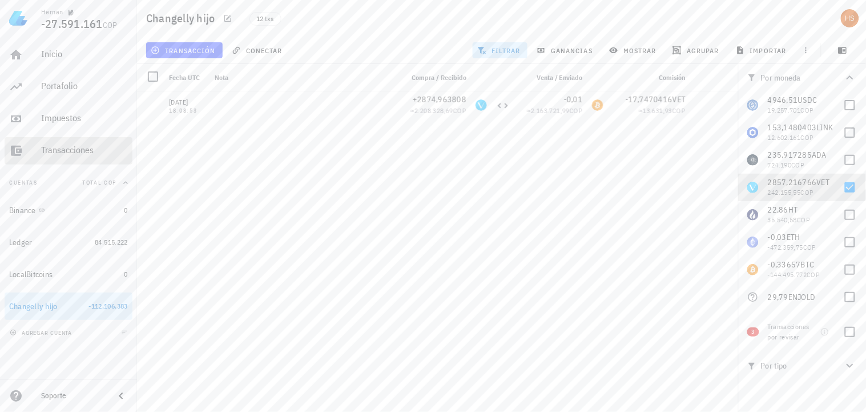
click at [74, 148] on div "Transacciones" at bounding box center [84, 149] width 87 height 11
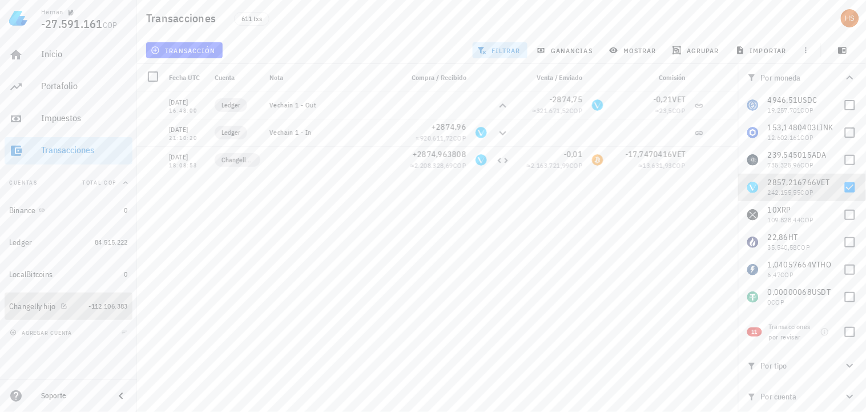
click at [45, 304] on div "Changelly hijo" at bounding box center [32, 306] width 47 height 10
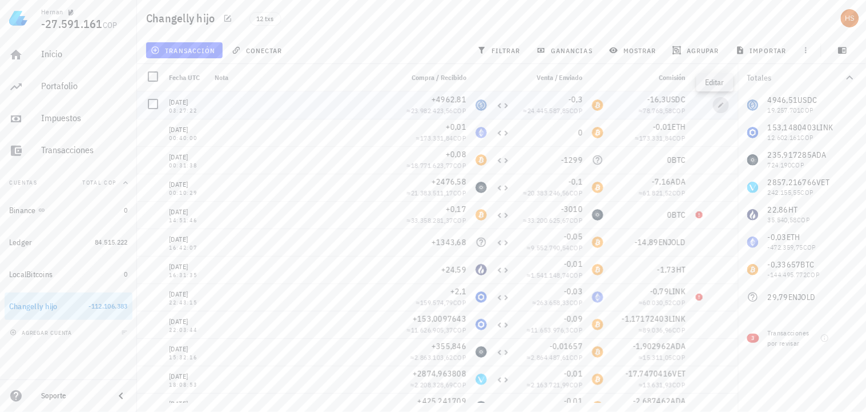
click at [718, 103] on span "button" at bounding box center [721, 105] width 16 height 7
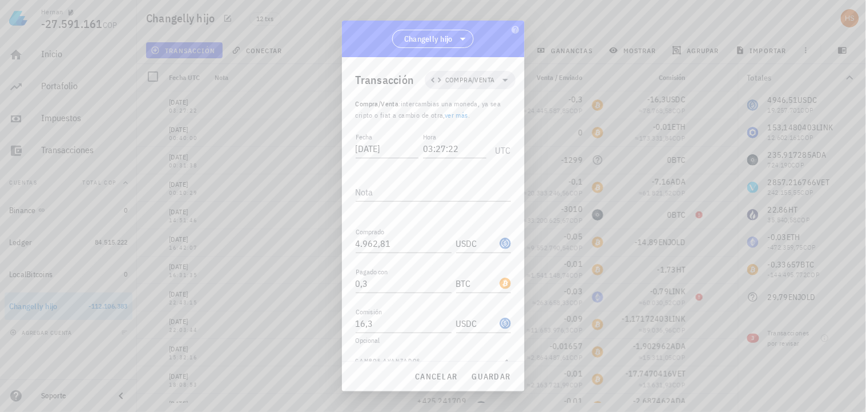
click at [489, 43] on div "Changelly hijo" at bounding box center [433, 39] width 183 height 37
click at [443, 383] on button "cancelar" at bounding box center [436, 376] width 52 height 21
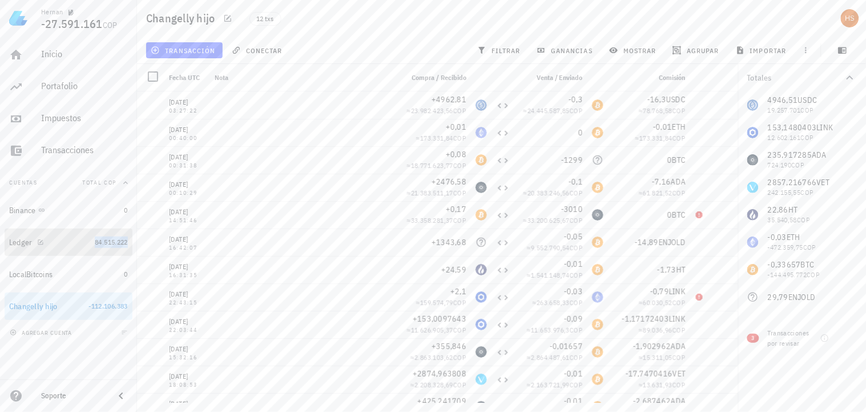
click at [111, 245] on span "84.515.222" at bounding box center [111, 242] width 33 height 9
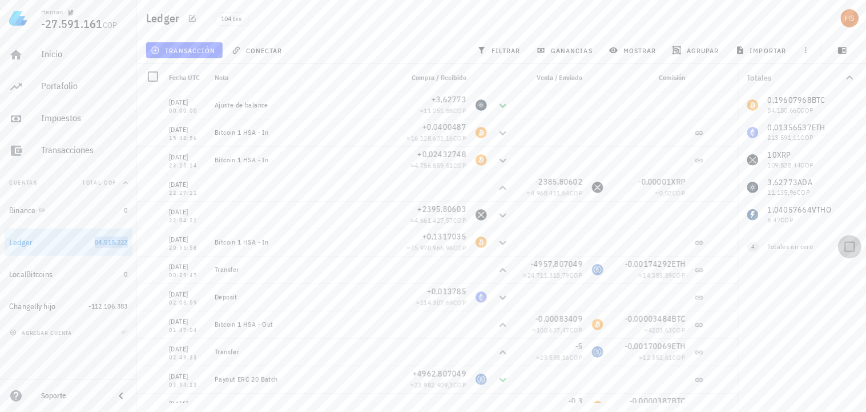
click at [848, 245] on div at bounding box center [849, 246] width 19 height 19
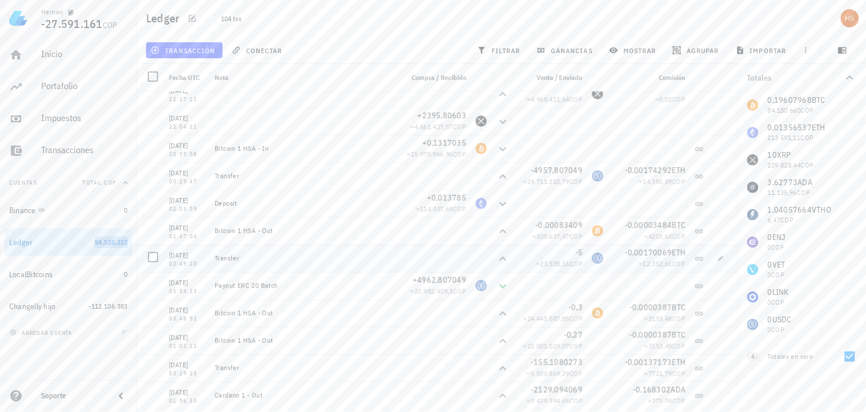
scroll to position [127, 0]
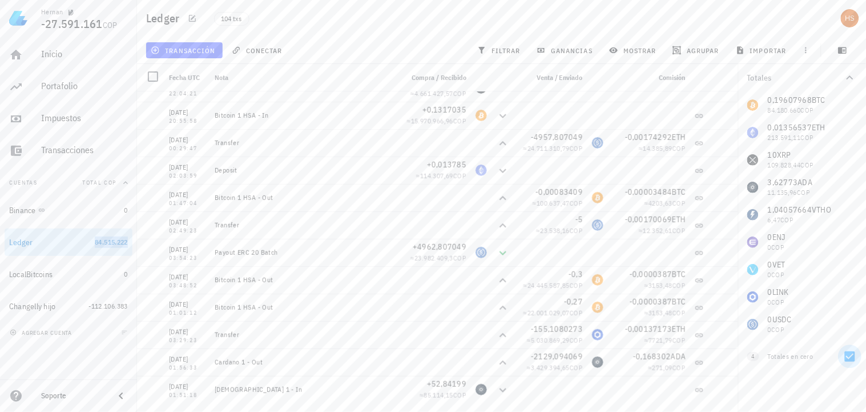
click at [853, 354] on div at bounding box center [849, 356] width 19 height 19
checkbox input "false"
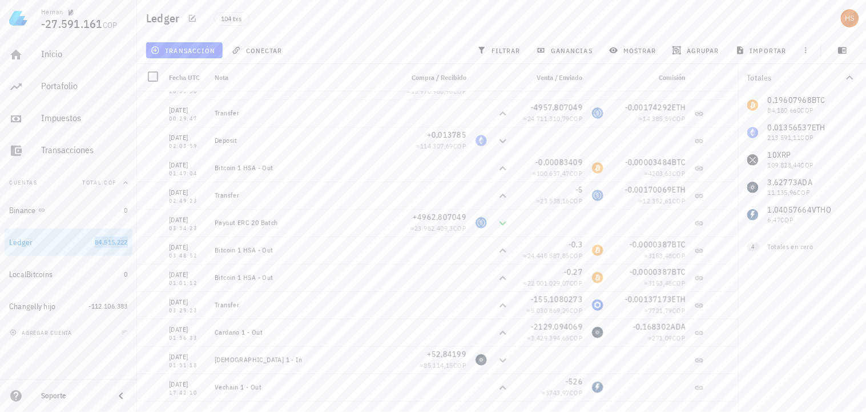
scroll to position [0, 0]
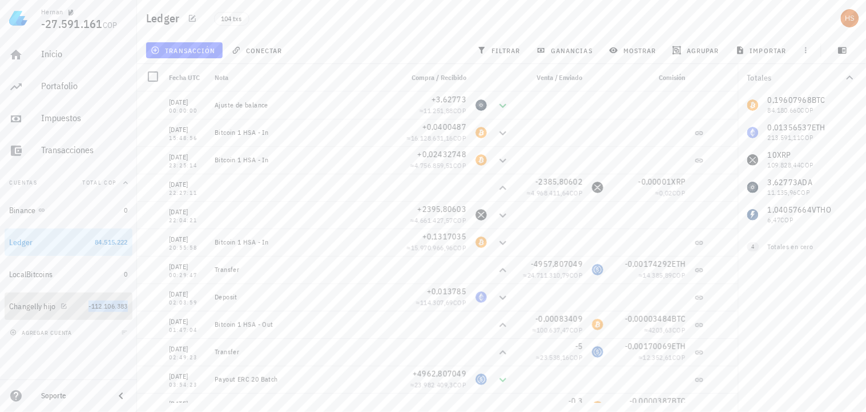
click at [93, 306] on span "-112.106.383" at bounding box center [107, 305] width 39 height 9
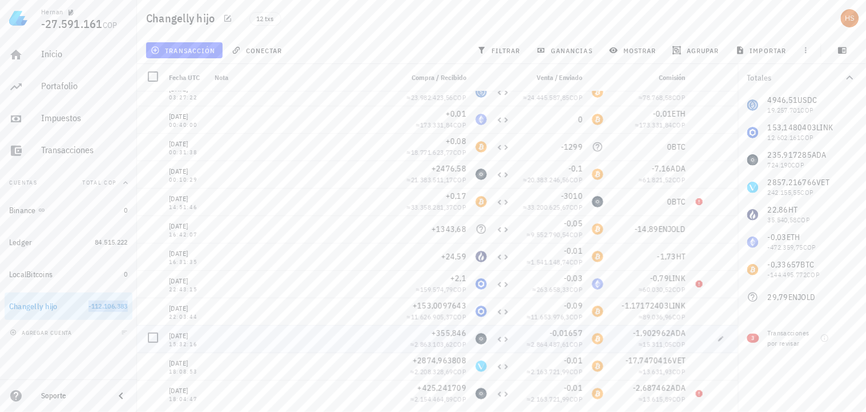
scroll to position [17, 0]
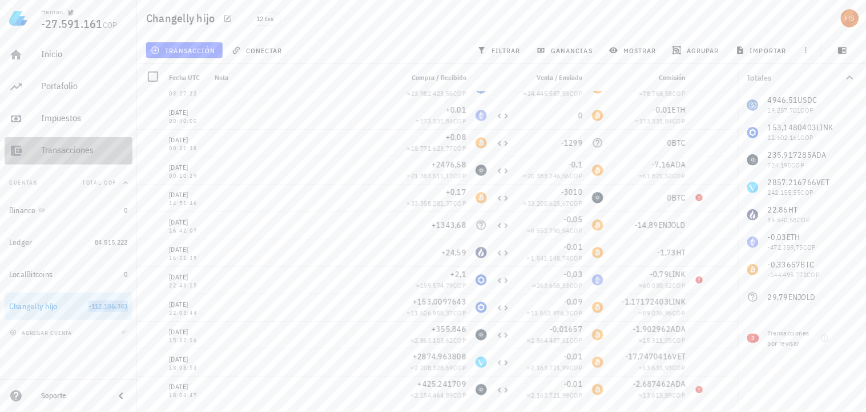
click at [75, 150] on div "Transacciones" at bounding box center [84, 149] width 87 height 11
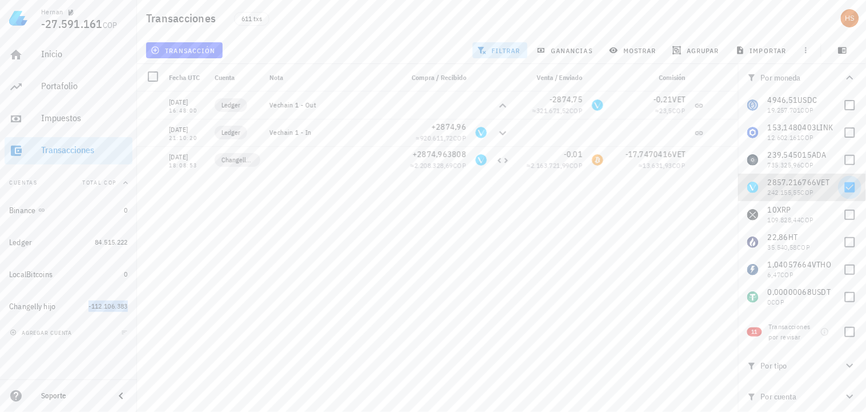
click at [843, 190] on div at bounding box center [849, 187] width 19 height 19
checkbox input "false"
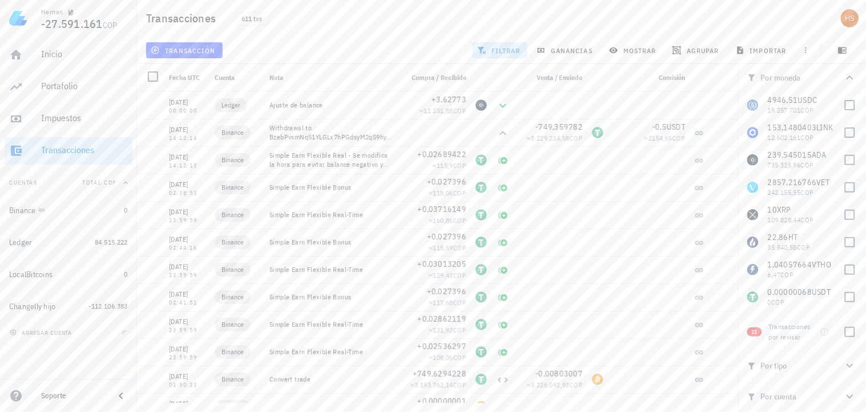
click at [752, 332] on span "11" at bounding box center [755, 331] width 6 height 9
click at [854, 333] on div at bounding box center [849, 331] width 19 height 19
checkbox input "true"
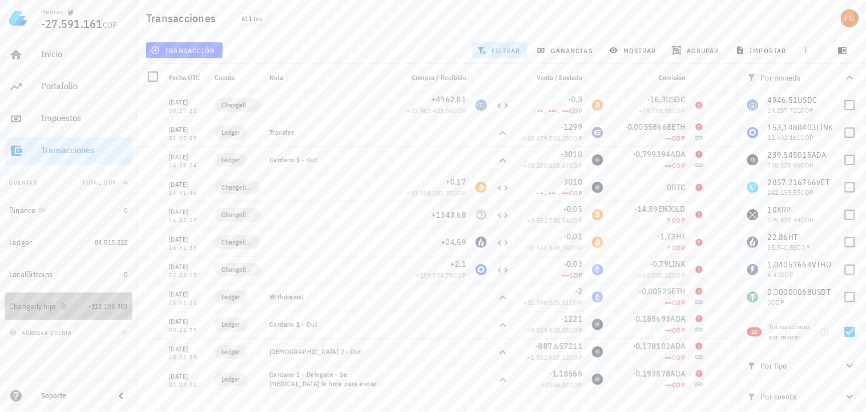
click at [54, 309] on div "Changelly hijo" at bounding box center [32, 306] width 47 height 10
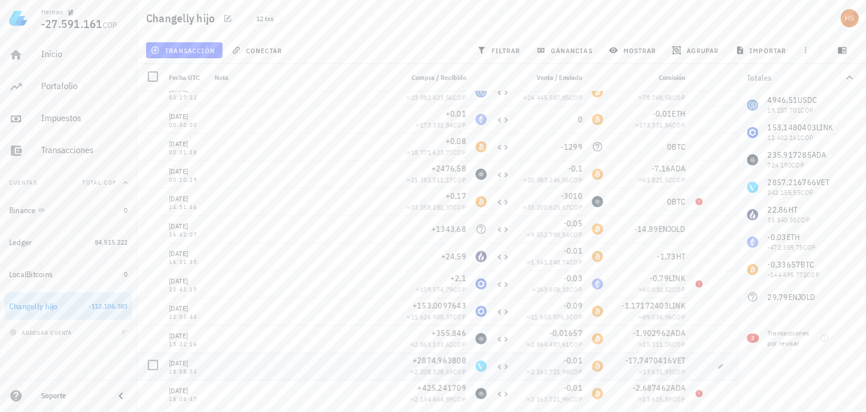
scroll to position [17, 0]
